Goal: Transaction & Acquisition: Obtain resource

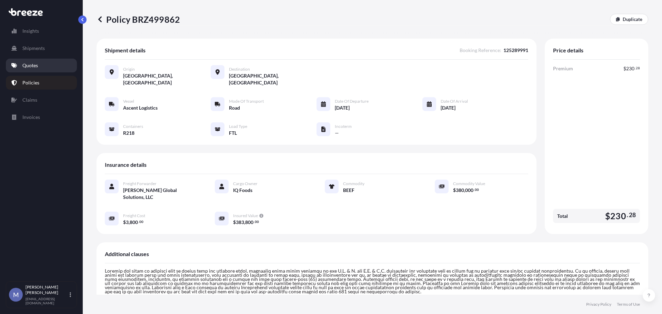
click at [27, 68] on p "Quotes" at bounding box center [30, 65] width 16 height 7
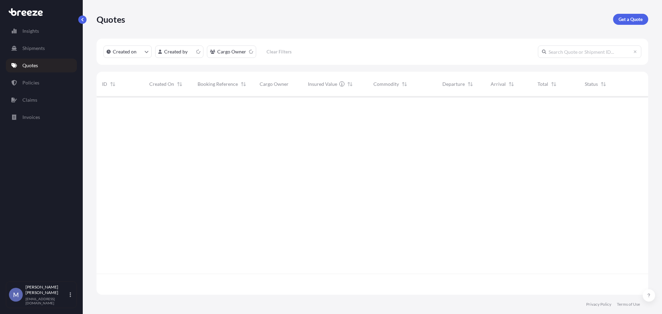
scroll to position [197, 546]
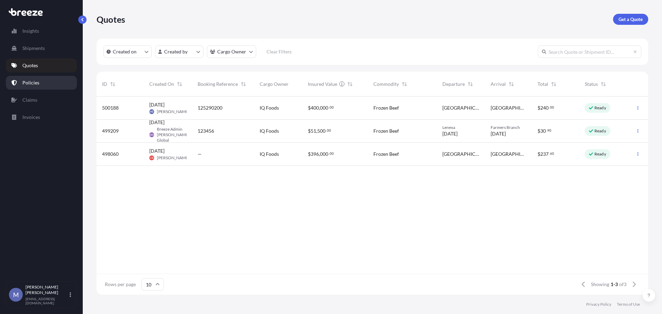
click at [34, 82] on p "Policies" at bounding box center [30, 82] width 17 height 7
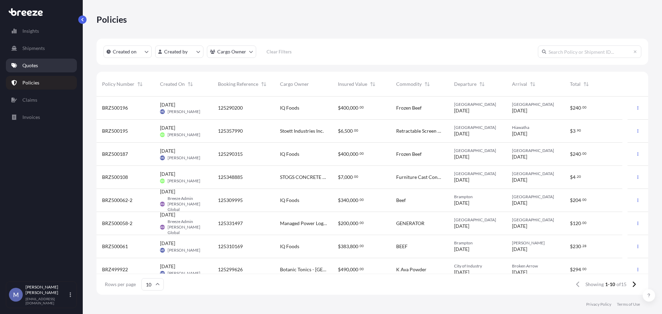
click at [41, 66] on link "Quotes" at bounding box center [41, 66] width 71 height 14
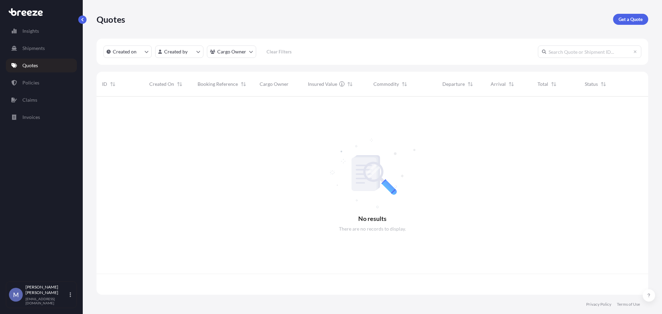
scroll to position [197, 546]
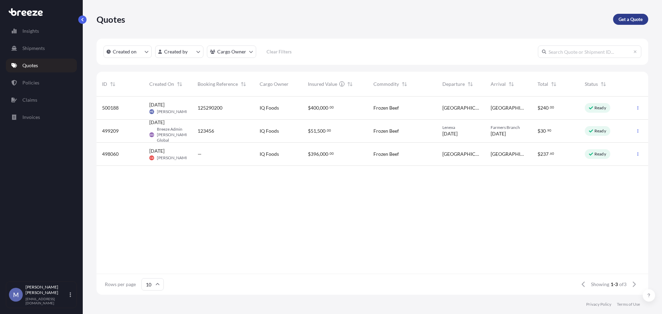
click at [624, 16] on p "Get a Quote" at bounding box center [630, 19] width 24 height 7
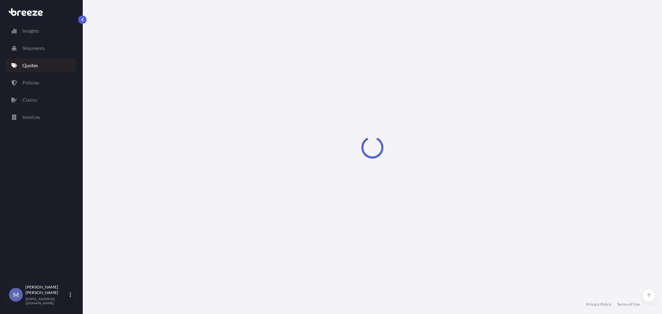
select select "Road"
select select "1"
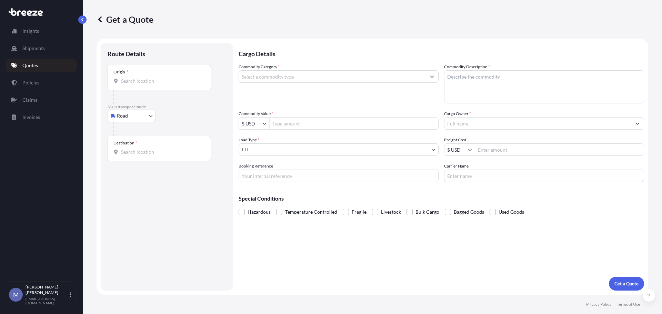
click at [150, 76] on div "Origin *" at bounding box center [159, 78] width 103 height 26
click at [150, 78] on input "Origin *" at bounding box center [161, 81] width 81 height 7
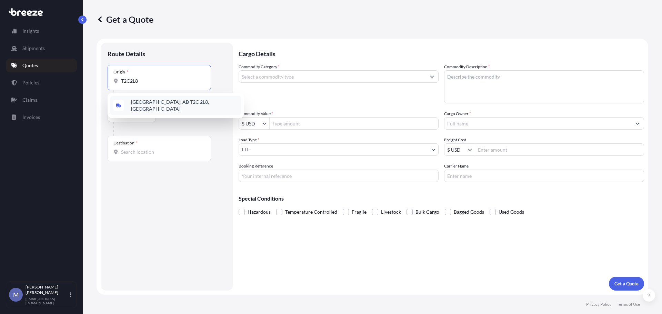
click at [158, 105] on span "[GEOGRAPHIC_DATA], AB T2C 2L8, [GEOGRAPHIC_DATA]" at bounding box center [185, 106] width 108 height 14
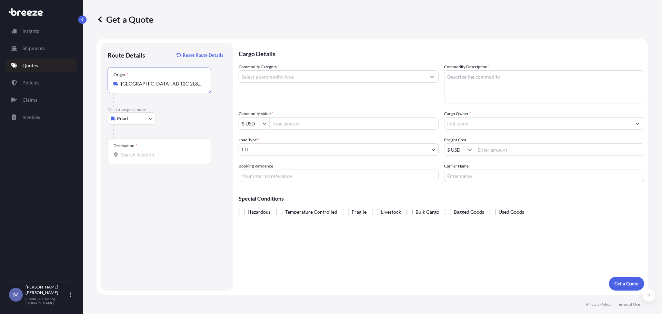
type input "[GEOGRAPHIC_DATA], AB T2C 2L8, [GEOGRAPHIC_DATA]"
click at [137, 154] on input "Destination *" at bounding box center [161, 154] width 81 height 7
click at [140, 150] on div "Destination *" at bounding box center [159, 152] width 103 height 26
click at [140, 151] on input "Destination * Please select a destination" at bounding box center [161, 154] width 81 height 7
paste input "S4M0A1"
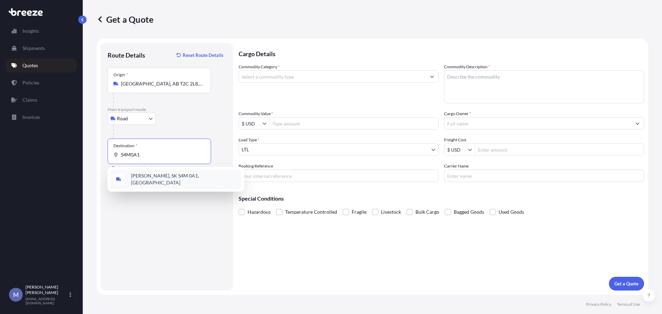
click at [159, 176] on span "[PERSON_NAME], SK S4M 0A1, [GEOGRAPHIC_DATA]" at bounding box center [185, 179] width 108 height 14
type input "[PERSON_NAME], SK S4M 0A1, [GEOGRAPHIC_DATA]"
click at [319, 74] on input "Commodity Category *" at bounding box center [332, 76] width 187 height 12
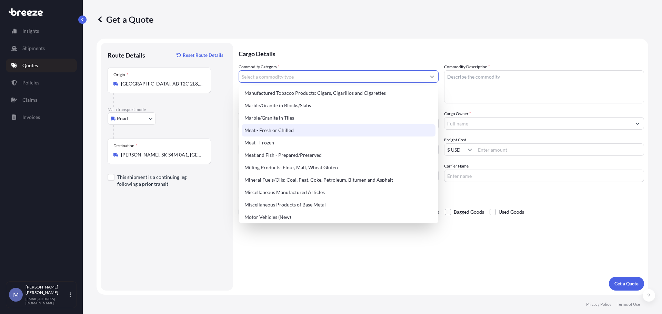
scroll to position [896, 0]
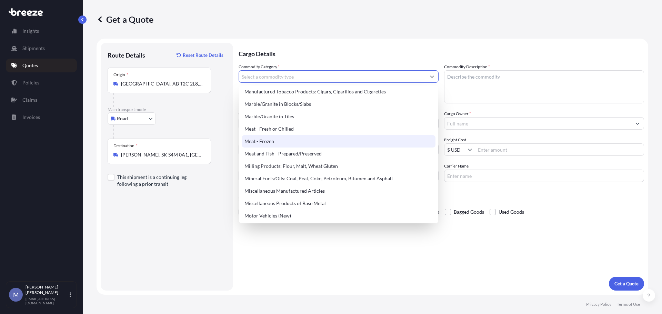
click at [275, 140] on div "Meat - Frozen" at bounding box center [339, 141] width 194 height 12
type input "Meat - Frozen"
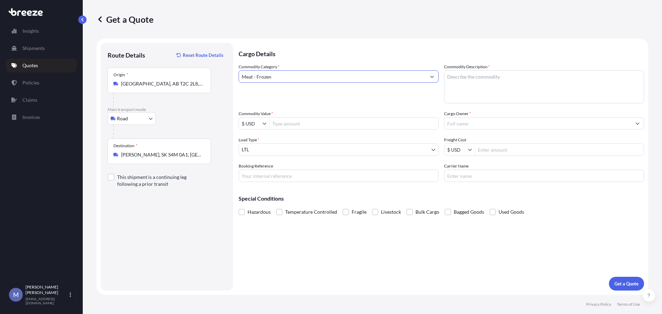
click at [471, 77] on textarea "Commodity Description *" at bounding box center [544, 86] width 200 height 33
type textarea "Beef"
click at [292, 125] on input "Commodity Value *" at bounding box center [354, 123] width 169 height 12
type input "285,000"
click at [472, 121] on input "Cargo Owner *" at bounding box center [537, 123] width 187 height 12
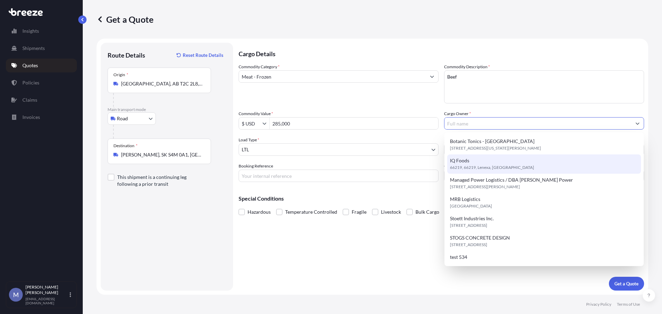
click at [466, 161] on span "IQ Foods" at bounding box center [459, 160] width 19 height 7
type input "IQ Foods"
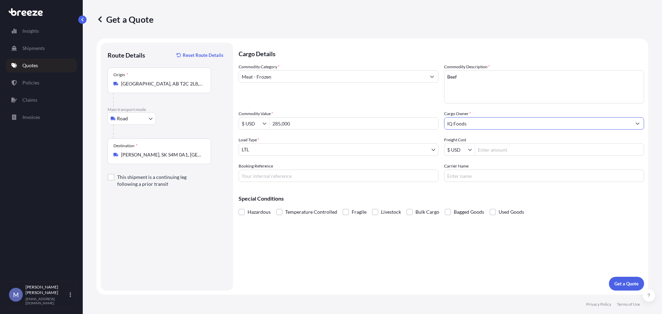
click at [376, 150] on body "285,000 7 options available. Insights Shipments Quotes Policies Claims Invoices…" at bounding box center [331, 157] width 662 height 314
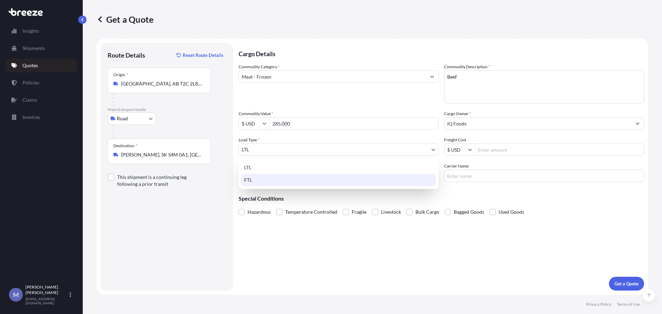
click at [249, 178] on div "FTL" at bounding box center [338, 180] width 194 height 12
select select "2"
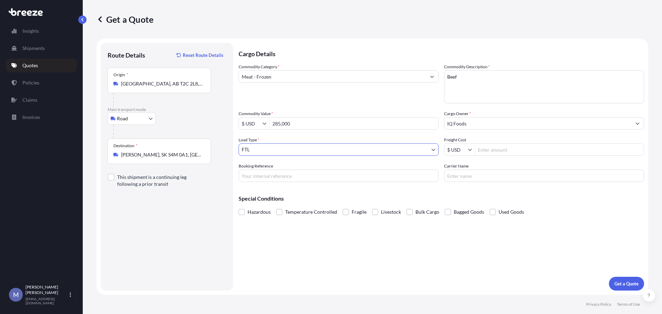
click at [320, 169] on div "Booking Reference" at bounding box center [339, 172] width 200 height 19
click at [306, 176] on input "Booking Reference" at bounding box center [339, 176] width 200 height 12
type input "125348183"
click at [538, 221] on div "Cargo Details Commodity Category * Meat - Frozen Commodity Description * Beef C…" at bounding box center [441, 167] width 405 height 248
click at [276, 211] on span at bounding box center [279, 212] width 6 height 6
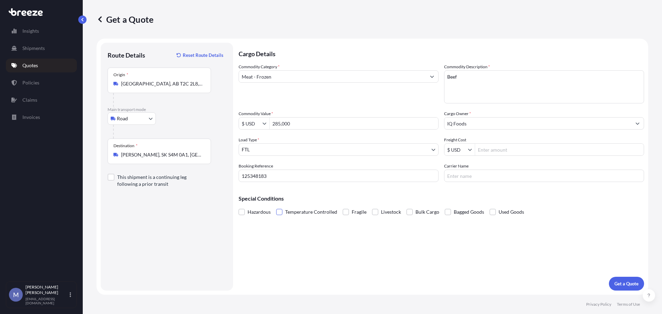
click at [276, 207] on input "Temperature Controlled" at bounding box center [276, 207] width 0 height 0
click at [145, 121] on body "Insights Shipments Quotes Policies Claims Invoices M [PERSON_NAME] [EMAIL_ADDRE…" at bounding box center [331, 157] width 662 height 314
click at [478, 181] on input "Carrier Name" at bounding box center [544, 176] width 200 height 12
type input "Canadian Line Haul Transport"
click at [111, 176] on div at bounding box center [111, 177] width 7 height 7
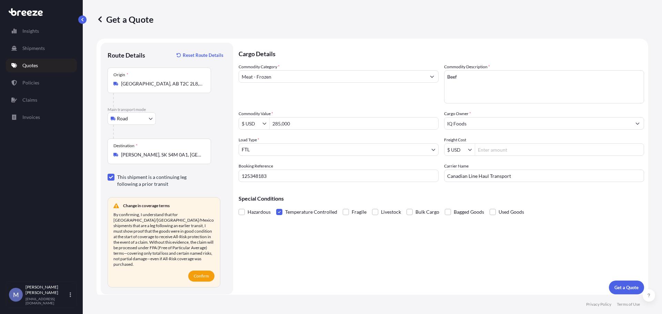
checkbox input "false"
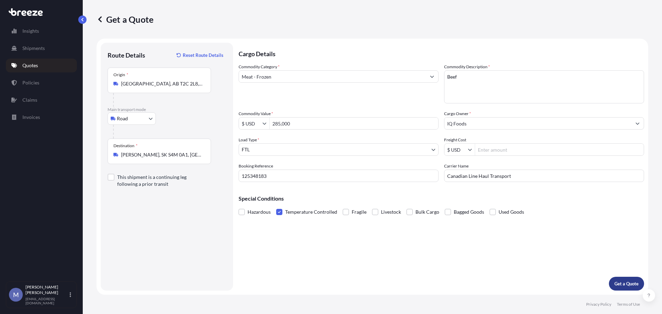
click at [612, 287] on button "Get a Quote" at bounding box center [626, 284] width 35 height 14
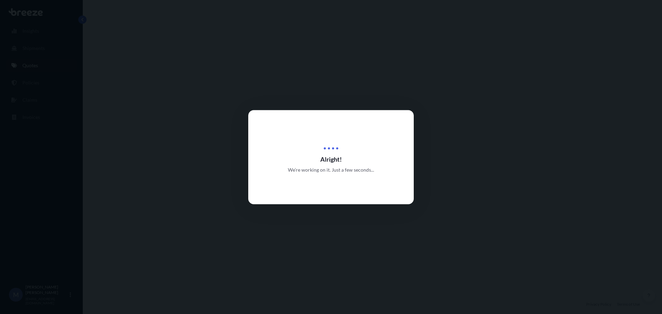
select select "Road"
select select "2"
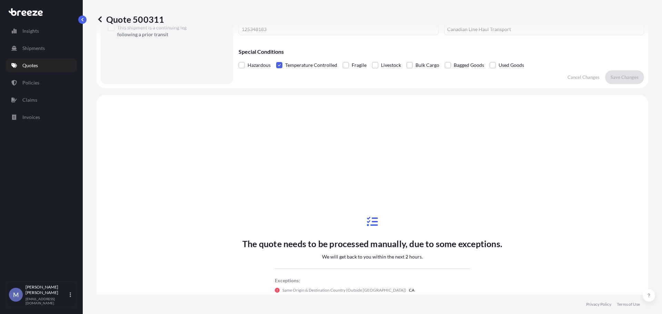
scroll to position [104, 0]
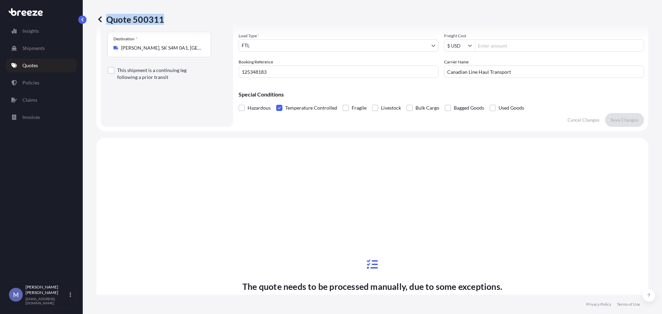
click at [162, 19] on div "Quote 500311" at bounding box center [373, 19] width 552 height 11
copy p "Quote 500311"
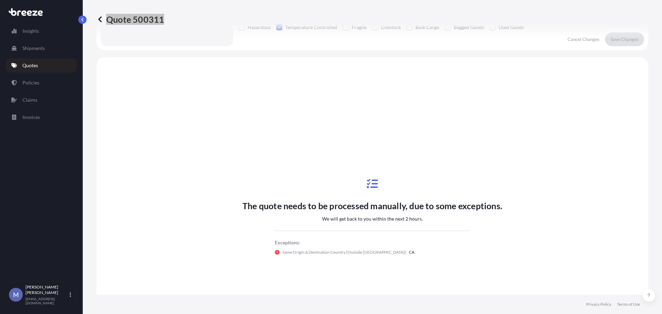
scroll to position [89, 0]
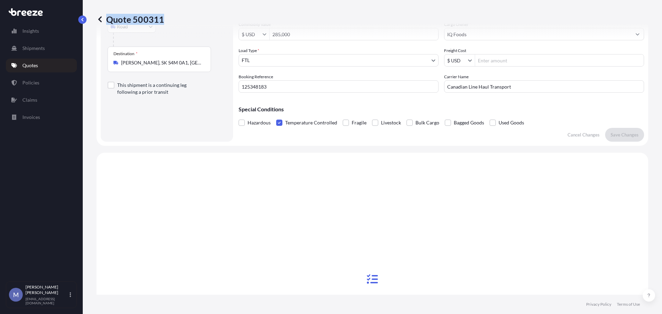
click at [30, 68] on p "Quotes" at bounding box center [30, 65] width 16 height 7
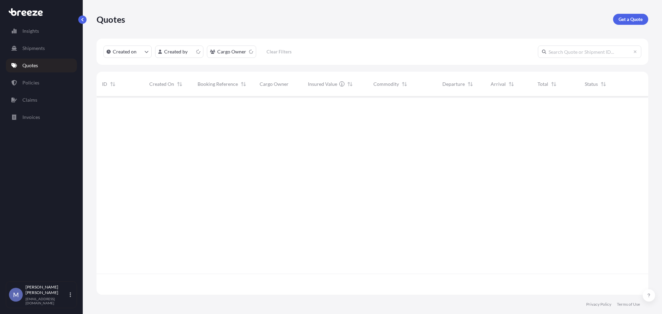
scroll to position [197, 546]
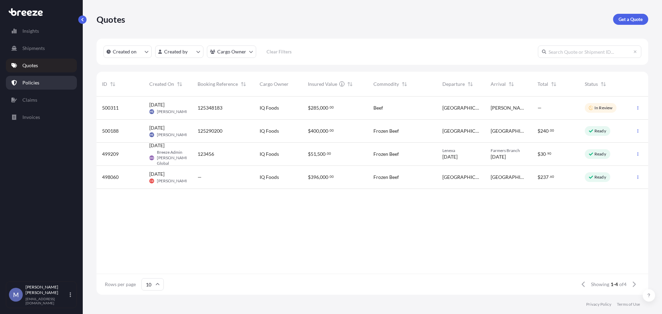
click at [29, 80] on p "Policies" at bounding box center [30, 82] width 17 height 7
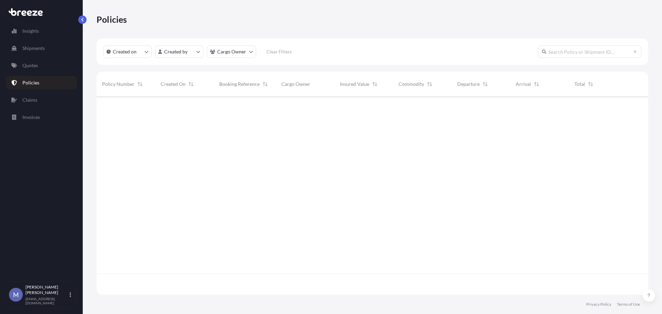
scroll to position [197, 546]
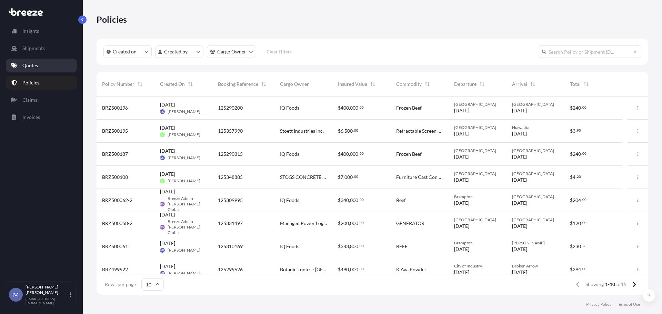
click at [50, 68] on link "Quotes" at bounding box center [41, 66] width 71 height 14
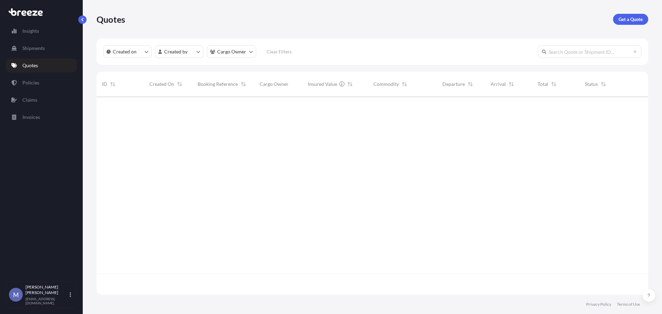
scroll to position [197, 546]
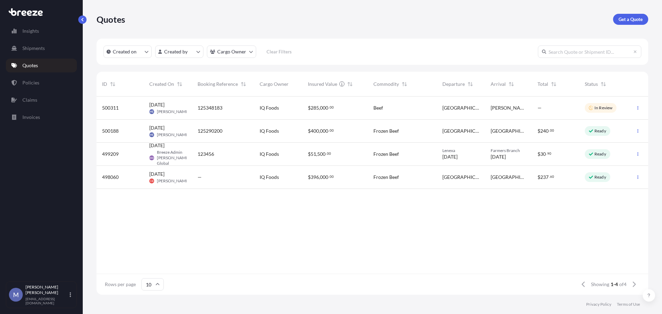
click at [298, 111] on div "IQ Foods" at bounding box center [278, 108] width 48 height 23
select select "Road"
select select "2"
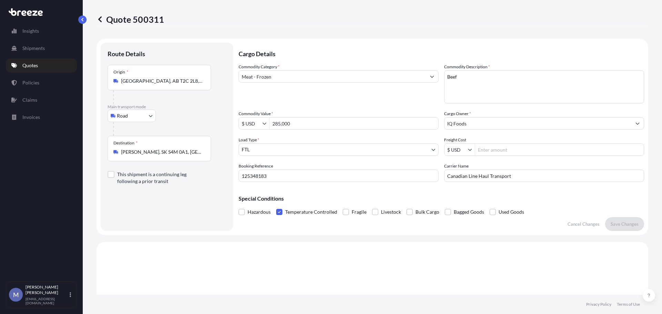
click at [35, 65] on p "Quotes" at bounding box center [30, 65] width 16 height 7
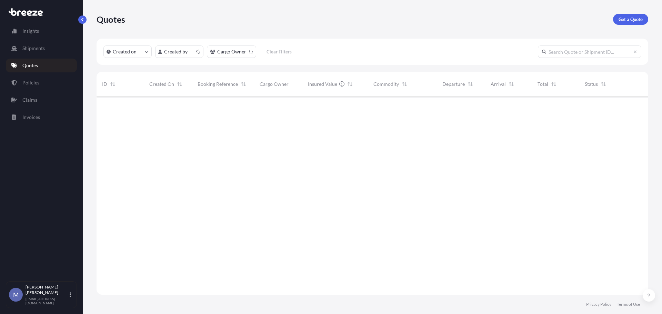
scroll to position [197, 546]
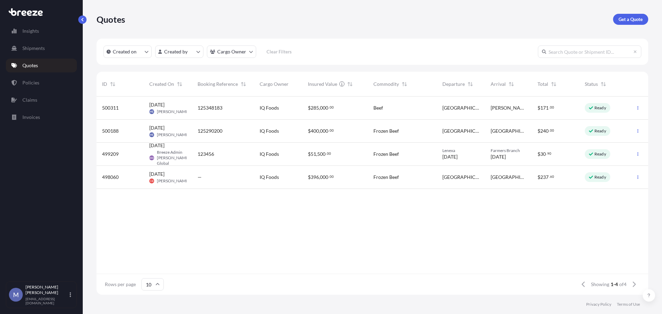
click at [284, 108] on div "IQ Foods" at bounding box center [278, 107] width 37 height 7
select select "Road"
select select "2"
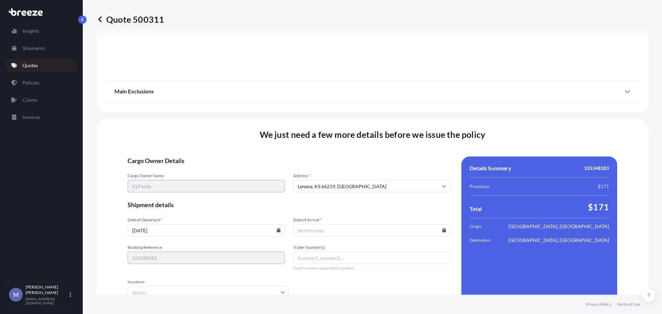
scroll to position [846, 0]
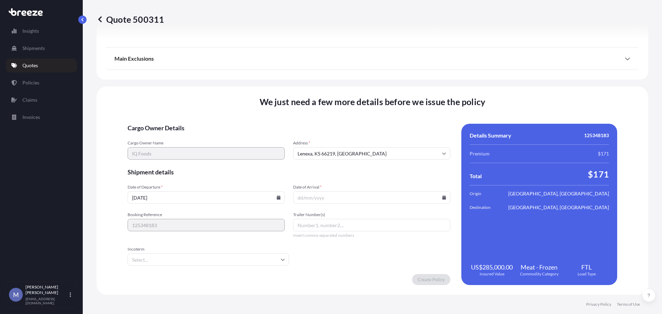
click at [322, 198] on input "Date of Arrival *" at bounding box center [371, 197] width 157 height 12
click at [442, 196] on icon at bounding box center [444, 197] width 4 height 4
click at [367, 160] on button "2" at bounding box center [369, 162] width 11 height 11
type input "[DATE]"
click at [442, 195] on icon at bounding box center [444, 197] width 4 height 4
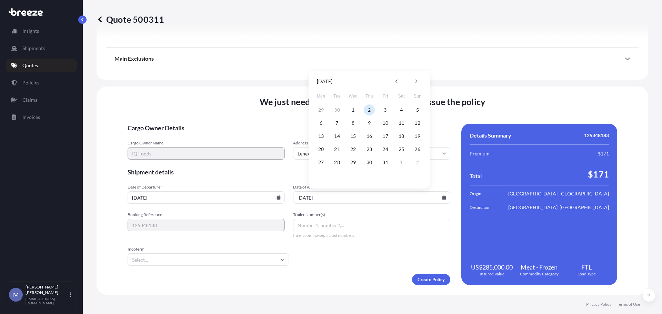
click at [323, 262] on form "Cargo Owner Details Cargo Owner Name IQ Foods Address * [GEOGRAPHIC_DATA] Shipm…" at bounding box center [289, 204] width 323 height 161
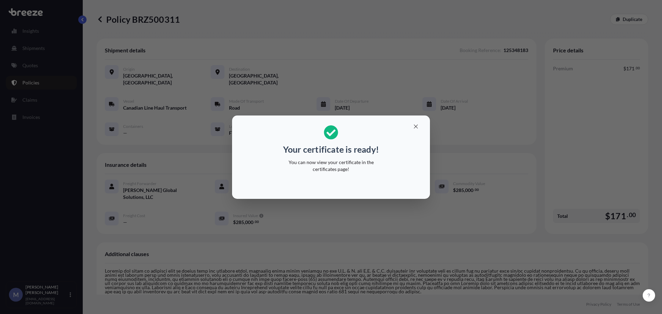
click at [460, 148] on div "Your certificate is ready! You can now view your certificate in the certificate…" at bounding box center [331, 157] width 662 height 314
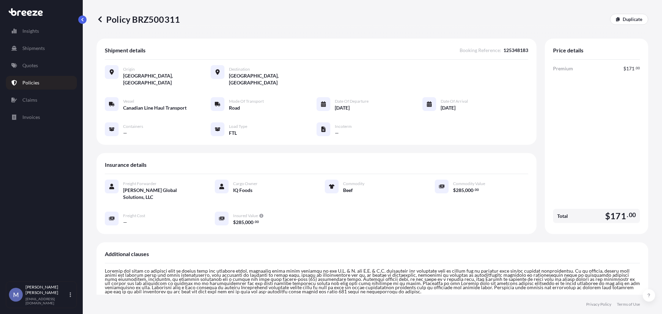
scroll to position [162, 0]
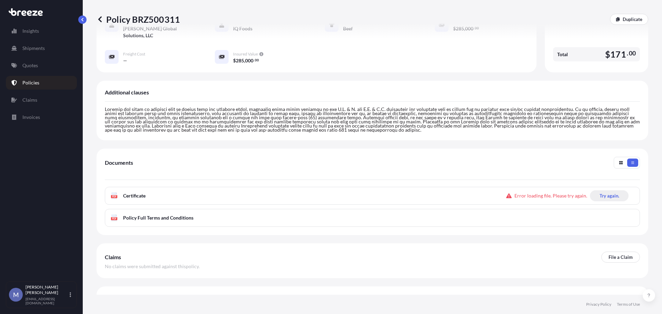
click at [599, 192] on p "Try again." at bounding box center [609, 195] width 20 height 7
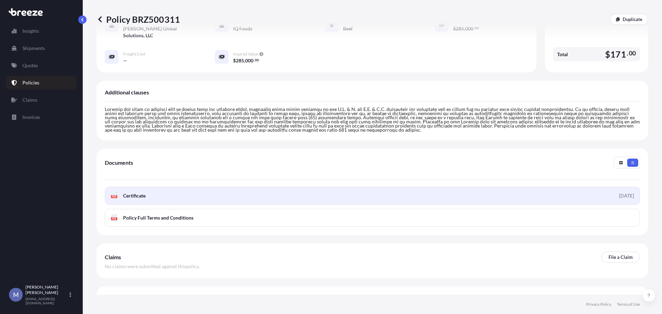
click at [135, 192] on span "Certificate" at bounding box center [134, 195] width 22 height 7
